Goal: Task Accomplishment & Management: Manage account settings

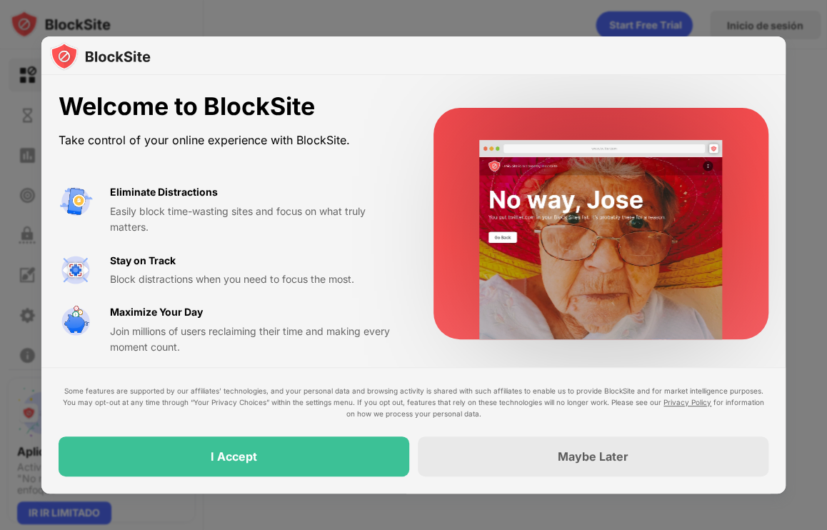
click at [501, 249] on video at bounding box center [600, 239] width 269 height 199
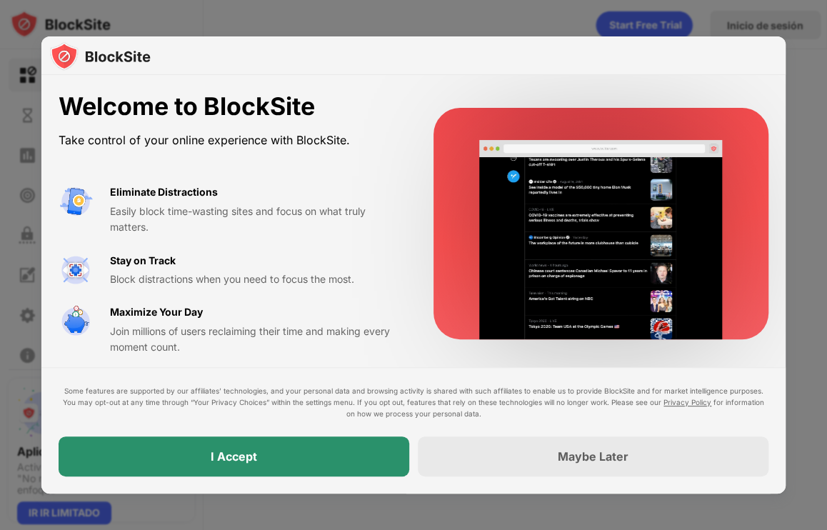
click at [339, 449] on div "I Accept" at bounding box center [234, 456] width 351 height 40
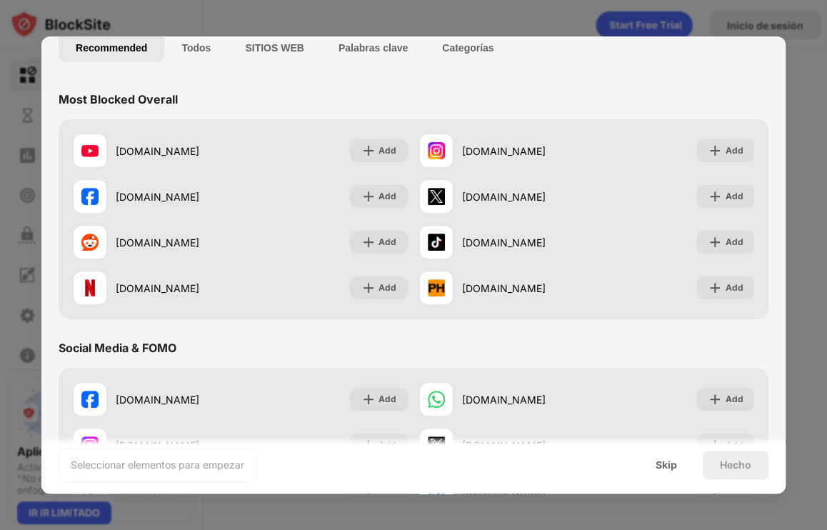
scroll to position [116, 0]
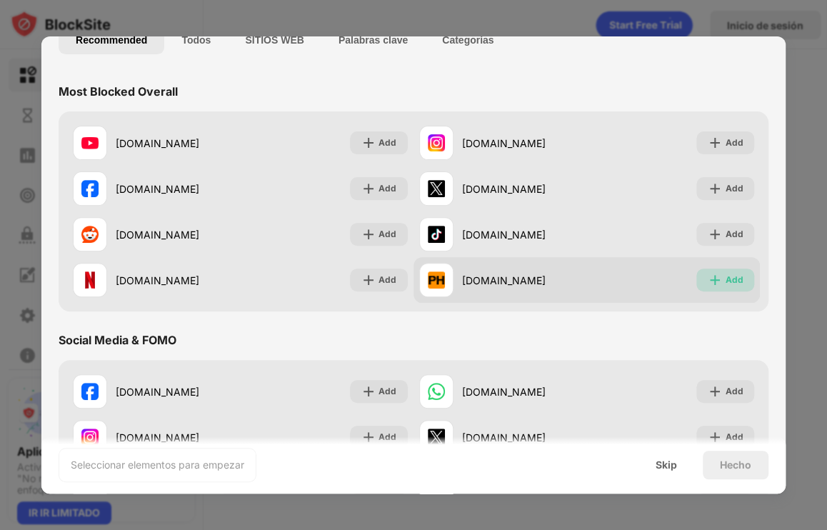
click at [711, 277] on img at bounding box center [715, 280] width 14 height 14
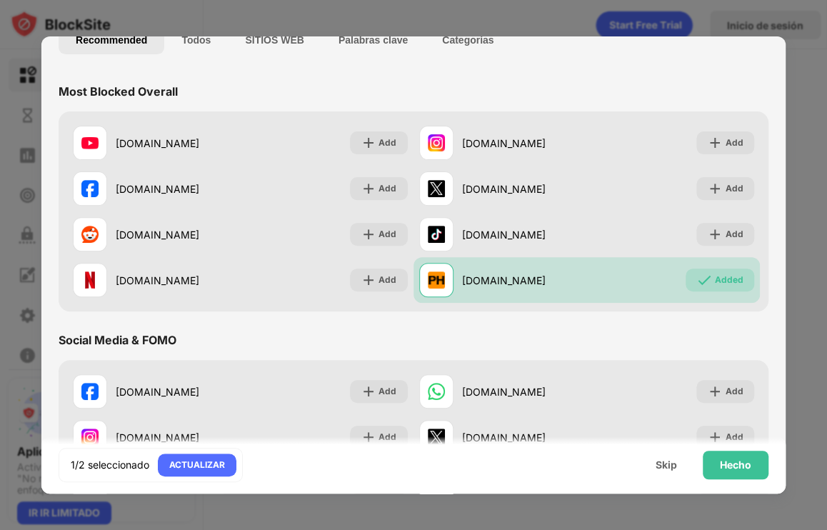
drag, startPoint x: 787, startPoint y: 135, endPoint x: 783, endPoint y: 159, distance: 24.7
click at [783, 529] on div "Añadir a la lista de bloqueos Choose up to 1 items to block and start regaining…" at bounding box center [413, 530] width 827 height 0
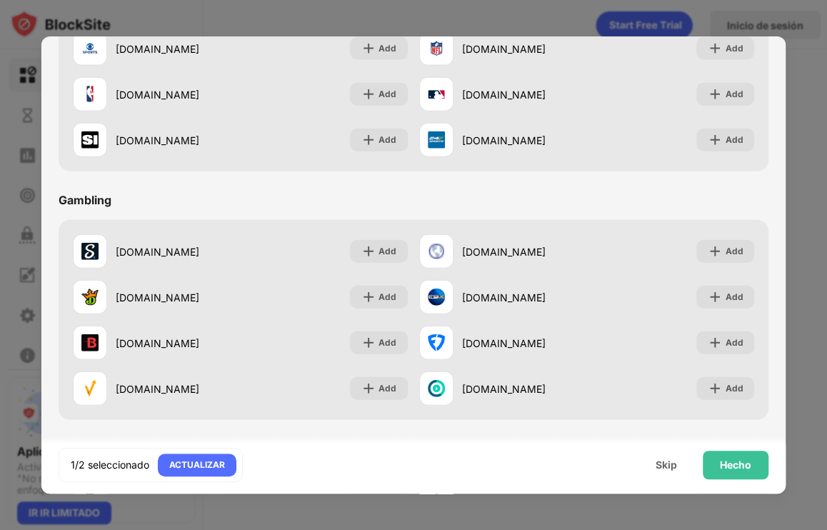
scroll to position [1497, 0]
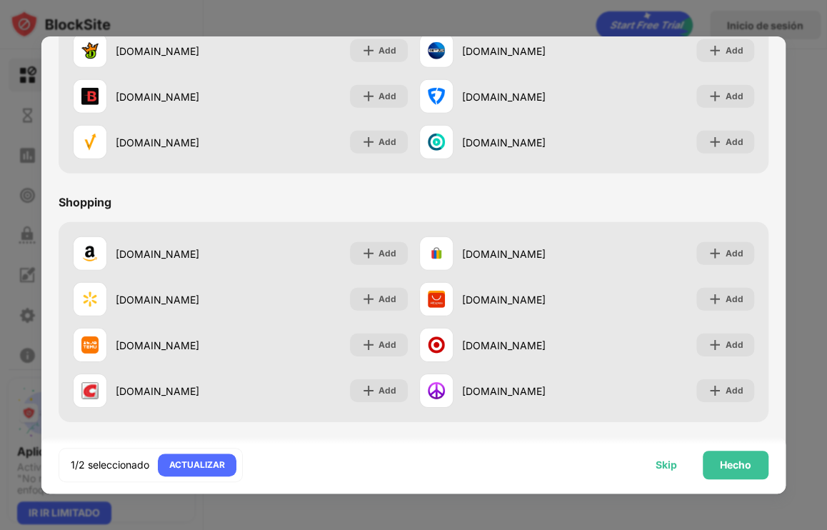
click at [663, 468] on div "Skip" at bounding box center [666, 464] width 21 height 11
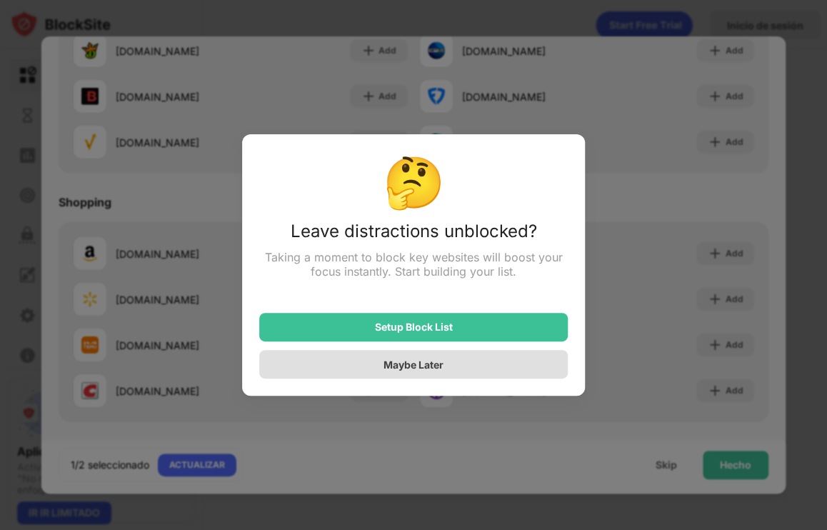
click at [390, 360] on div "Maybe Later" at bounding box center [414, 365] width 60 height 12
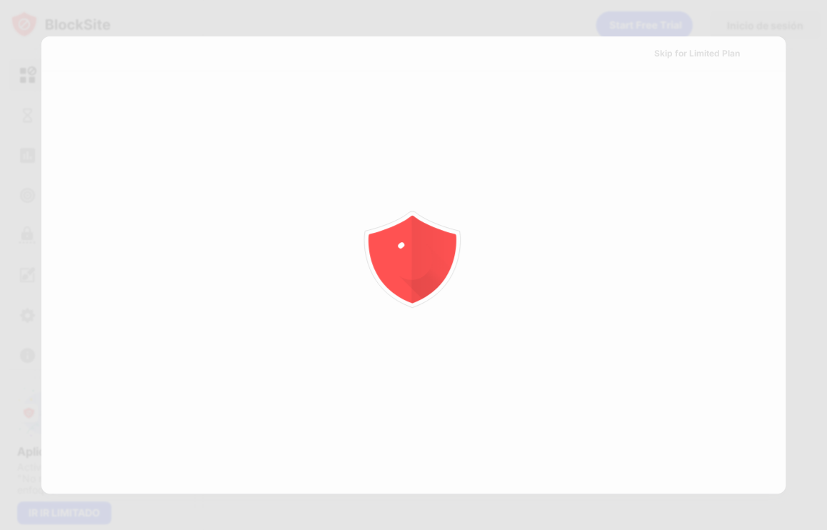
scroll to position [0, 0]
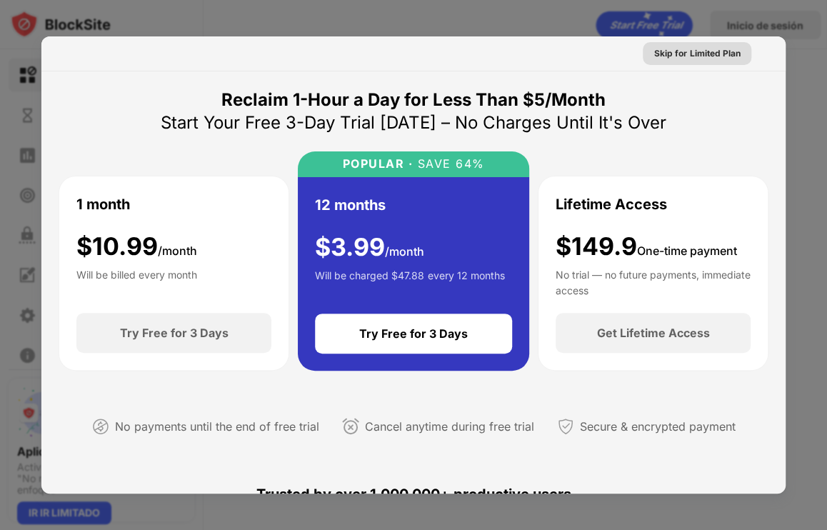
click at [698, 60] on div "Skip for Limited Plan" at bounding box center [697, 53] width 86 height 14
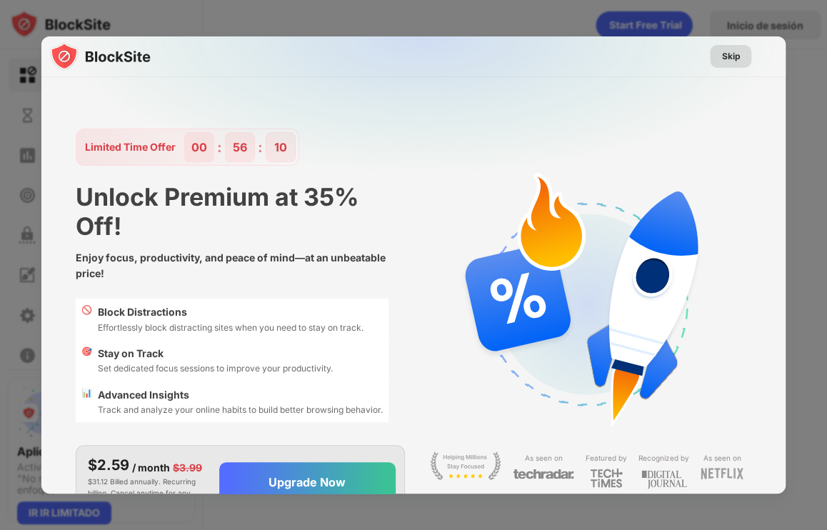
click at [721, 59] on div "Skip" at bounding box center [730, 56] width 19 height 14
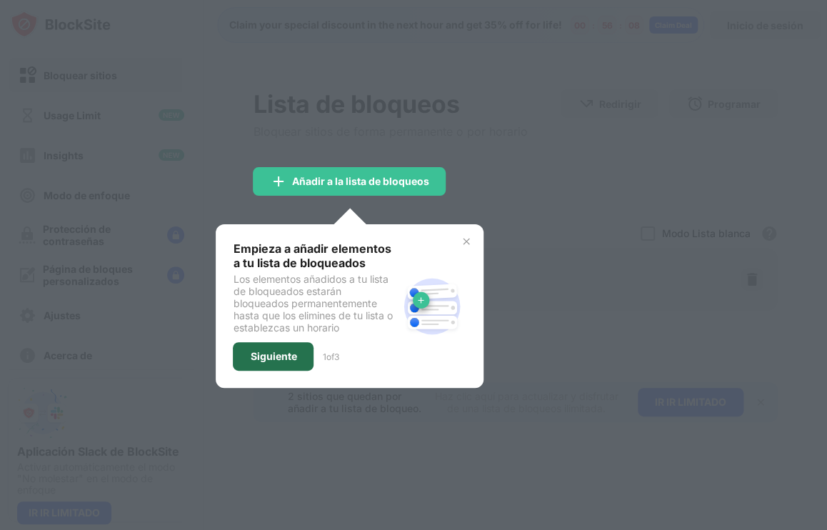
click at [271, 351] on div "Siguiente" at bounding box center [273, 356] width 46 height 11
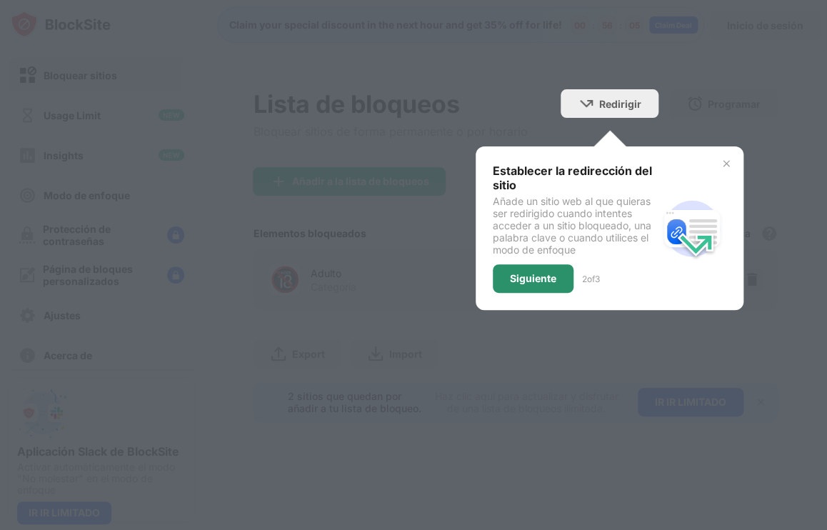
click at [543, 276] on div "Siguiente" at bounding box center [533, 278] width 46 height 11
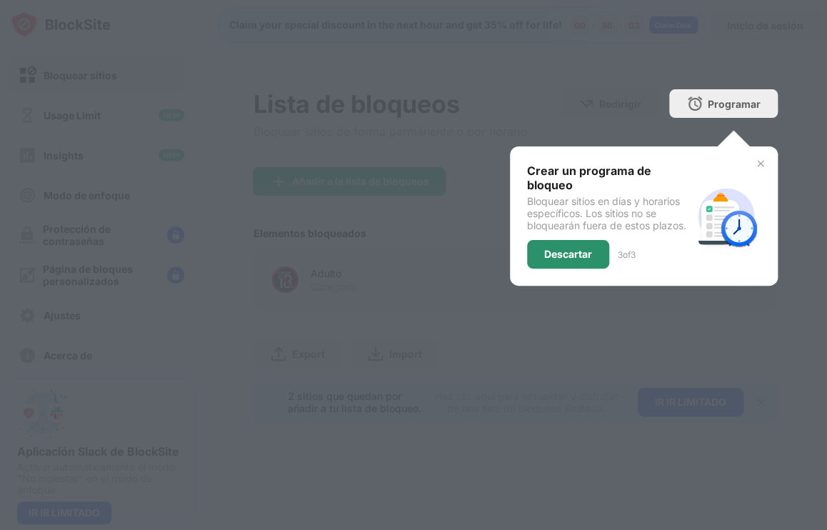
click at [573, 260] on div "Descartar" at bounding box center [568, 254] width 82 height 29
